Goal: Transaction & Acquisition: Subscribe to service/newsletter

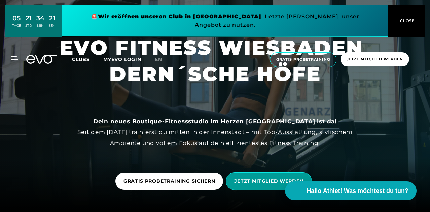
click at [275, 176] on span "JETZT MITGLIED WERDEN" at bounding box center [269, 182] width 86 height 18
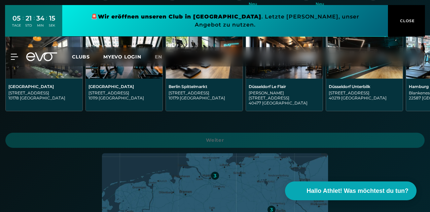
scroll to position [194, 0]
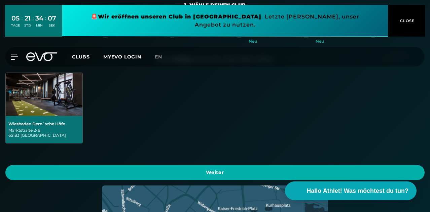
scroll to position [152, 0]
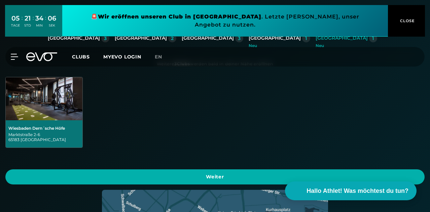
click at [80, 126] on div "Wiesbaden Dern´sche Höfe" at bounding box center [43, 128] width 71 height 5
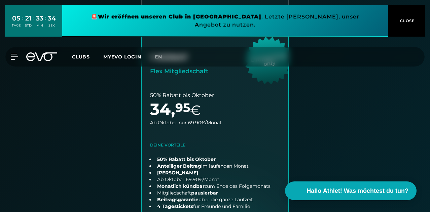
scroll to position [485, 0]
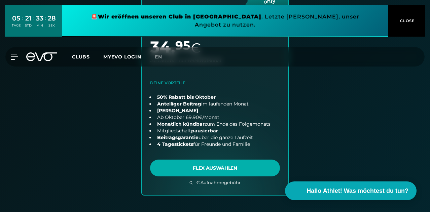
drag, startPoint x: 429, startPoint y: 78, endPoint x: 431, endPoint y: 96, distance: 17.6
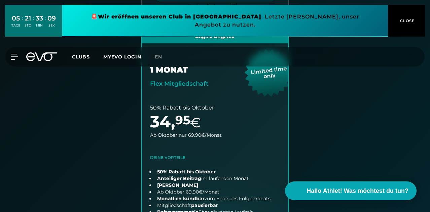
scroll to position [424, 0]
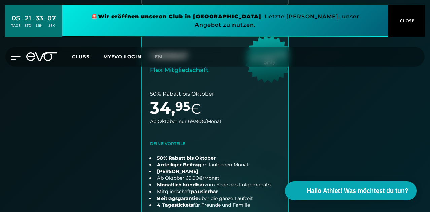
click at [18, 54] on icon at bounding box center [16, 57] width 10 height 6
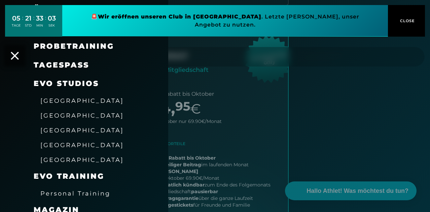
scroll to position [79, 0]
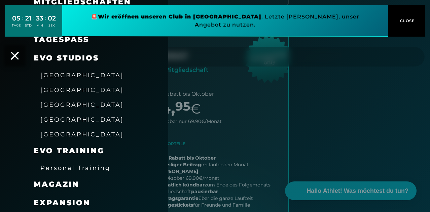
click at [61, 139] on div "[GEOGRAPHIC_DATA]" at bounding box center [81, 134] width 83 height 11
click at [64, 135] on span "[GEOGRAPHIC_DATA]" at bounding box center [81, 134] width 83 height 7
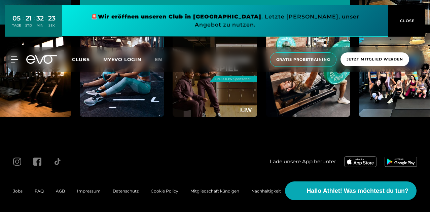
scroll to position [3015, 0]
